Goal: Task Accomplishment & Management: Manage account settings

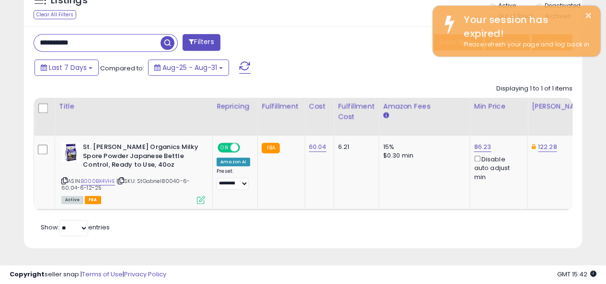
scroll to position [197, 323]
